Goal: Information Seeking & Learning: Check status

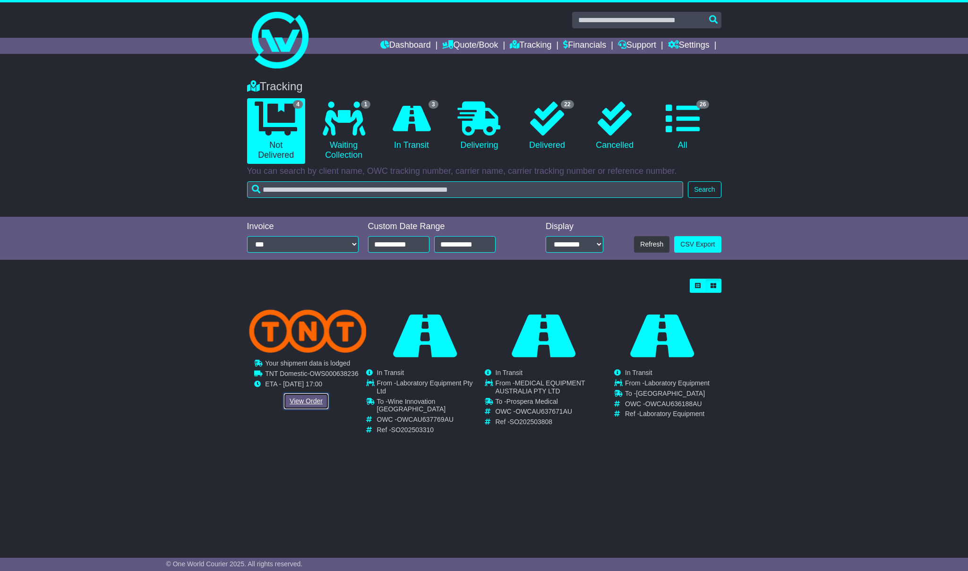
click at [316, 402] on link "View Order" at bounding box center [305, 401] width 45 height 17
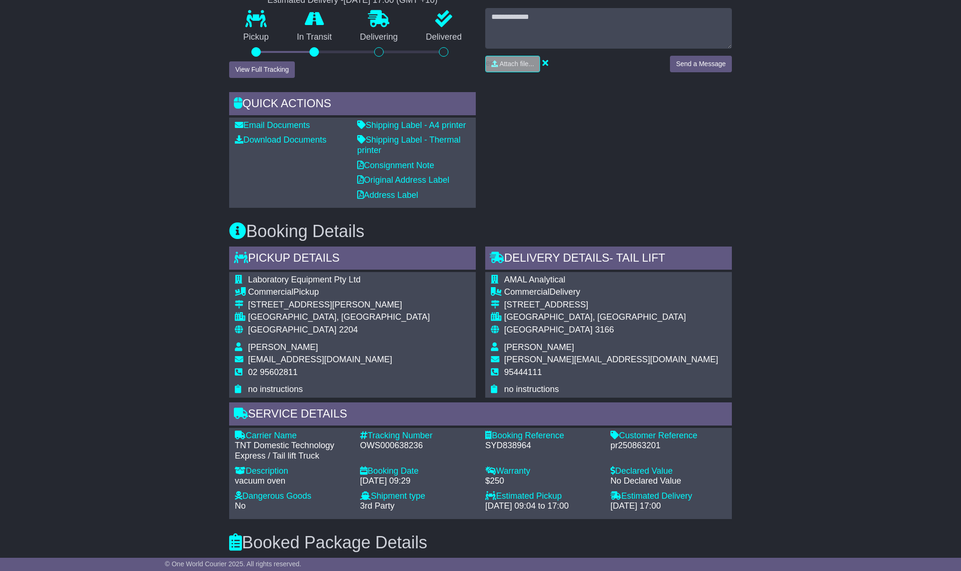
scroll to position [87, 0]
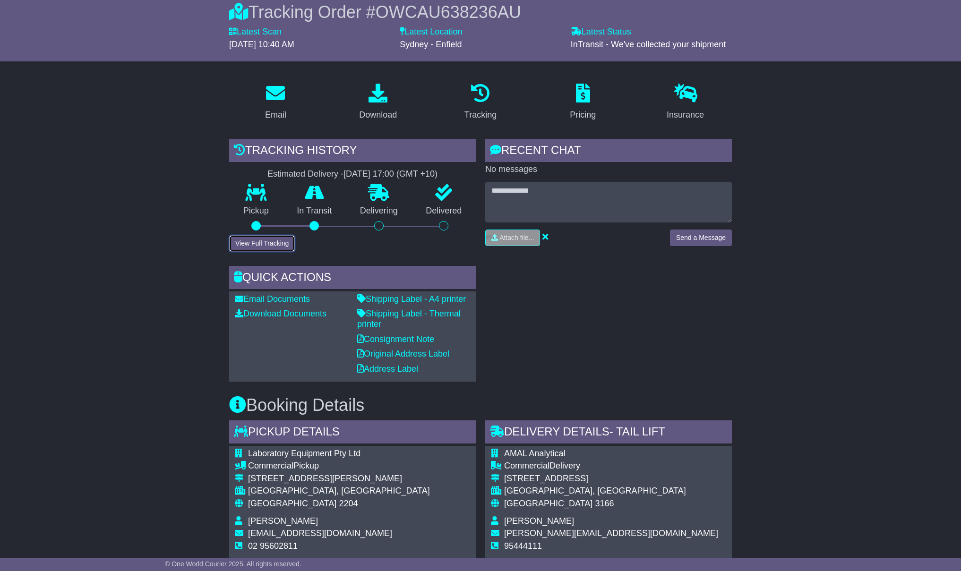
click at [268, 244] on button "View Full Tracking" at bounding box center [262, 243] width 66 height 17
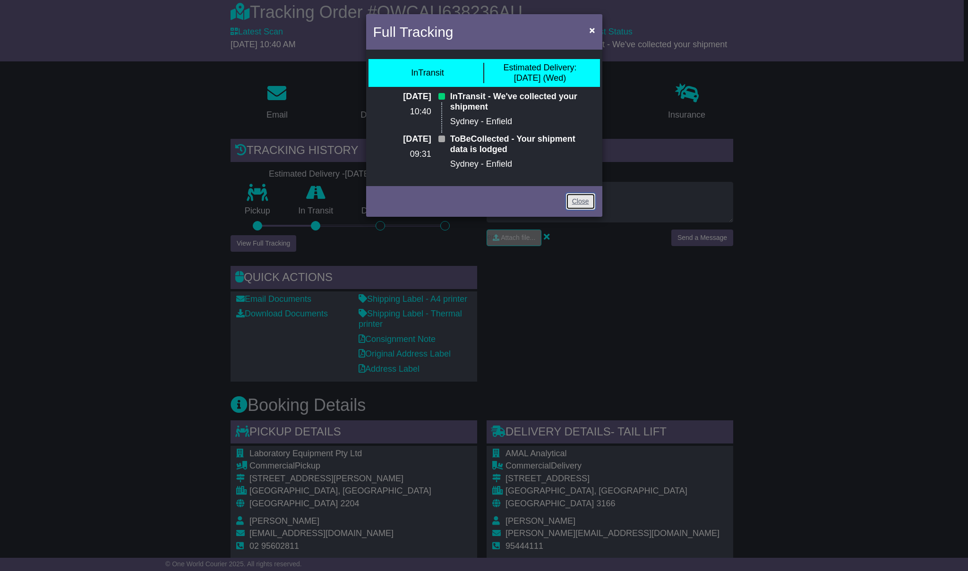
click at [582, 201] on link "Close" at bounding box center [580, 201] width 29 height 17
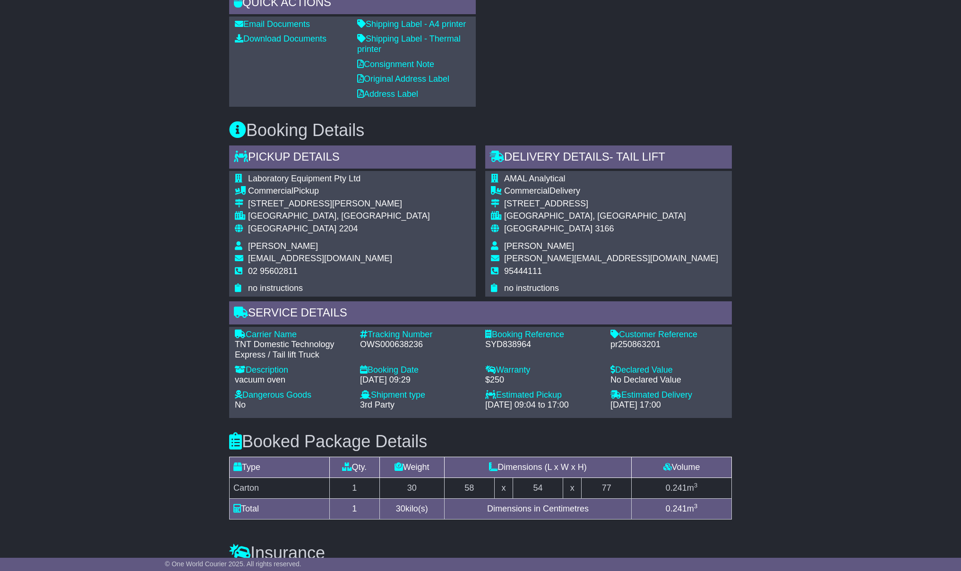
scroll to position [409, 0]
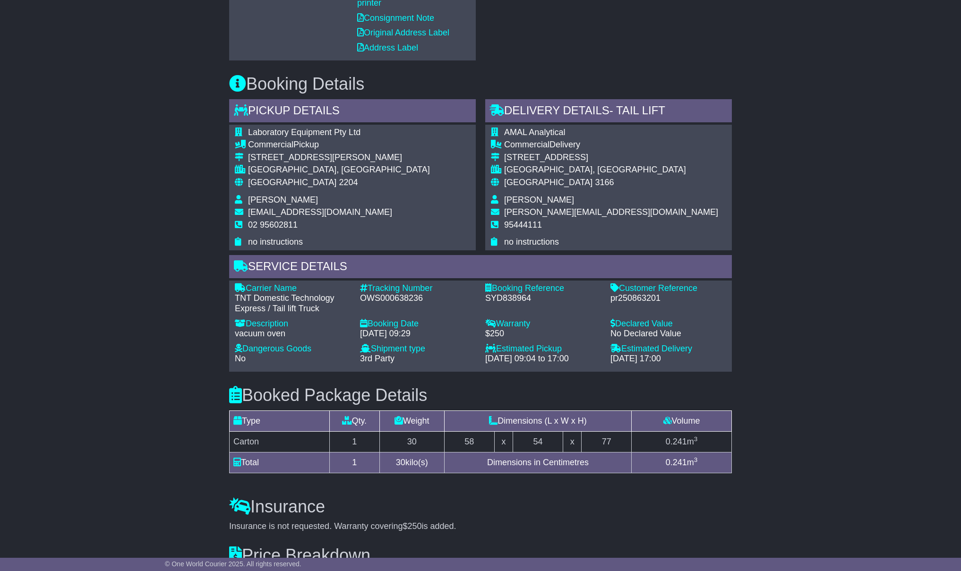
click at [393, 296] on div "OWS000638236" at bounding box center [418, 298] width 116 height 10
copy div "OWS000638236"
